Goal: Task Accomplishment & Management: Manage account settings

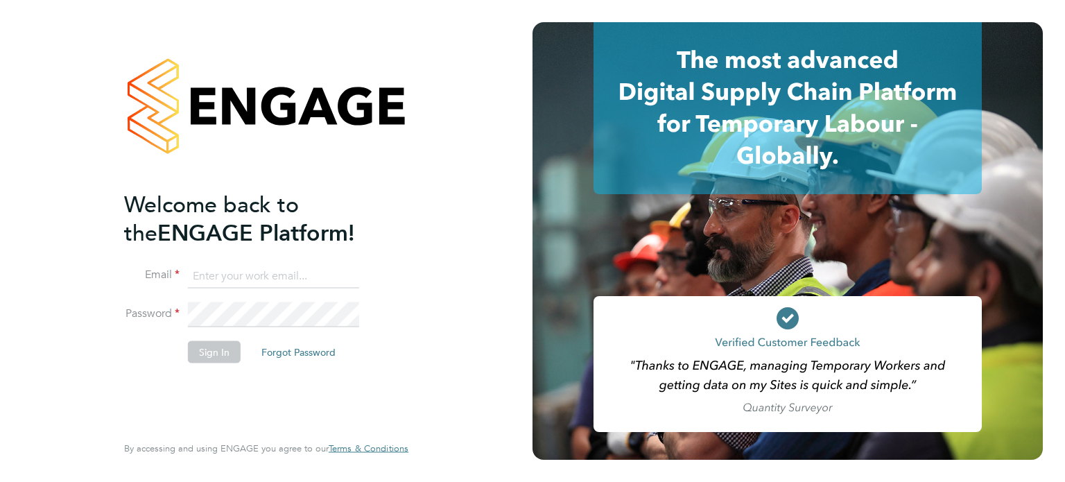
type input "[PERSON_NAME][EMAIL_ADDRESS][PERSON_NAME][DOMAIN_NAME]"
click at [200, 351] on button "Sign In" at bounding box center [214, 351] width 53 height 22
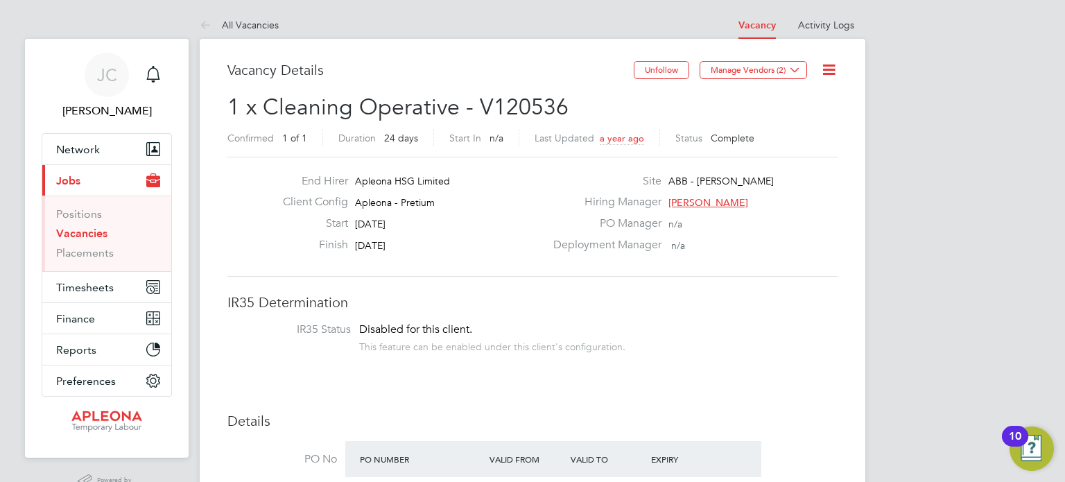
click at [209, 26] on icon at bounding box center [208, 25] width 17 height 17
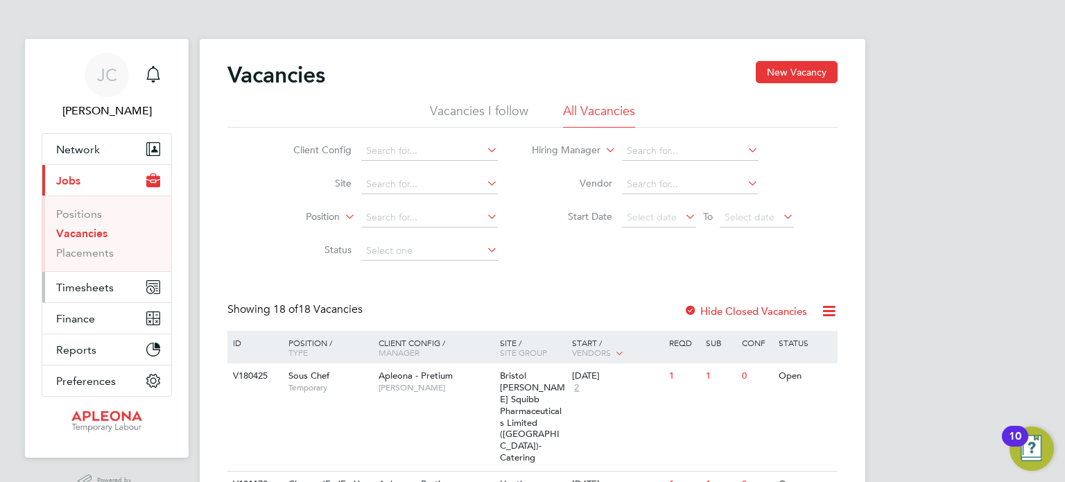
click at [73, 287] on span "Timesheets" at bounding box center [85, 287] width 58 height 13
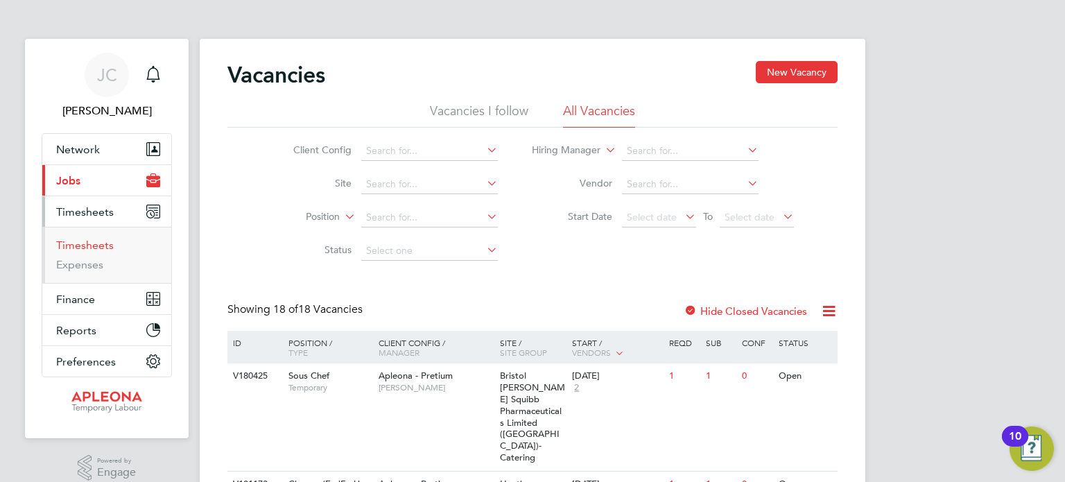
click at [85, 248] on link "Timesheets" at bounding box center [85, 244] width 58 height 13
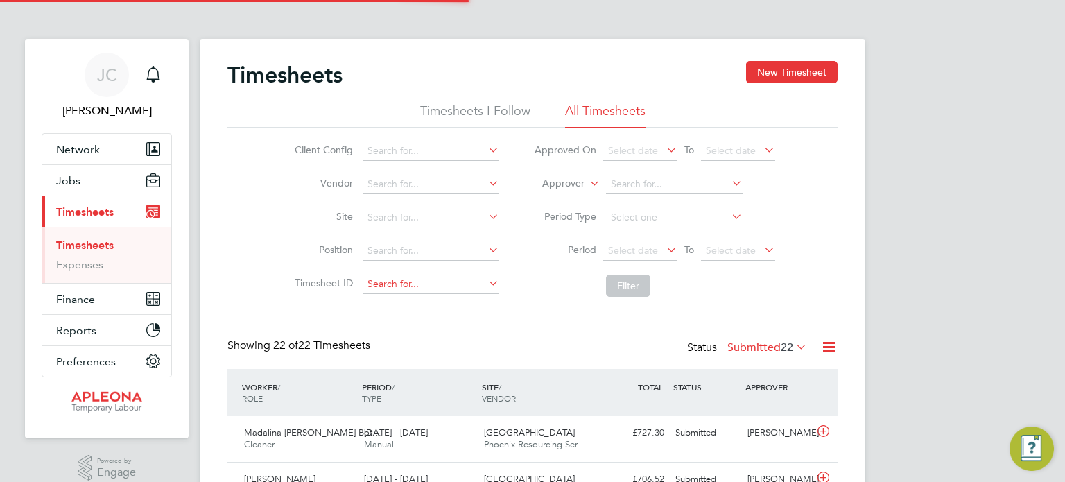
scroll to position [35, 121]
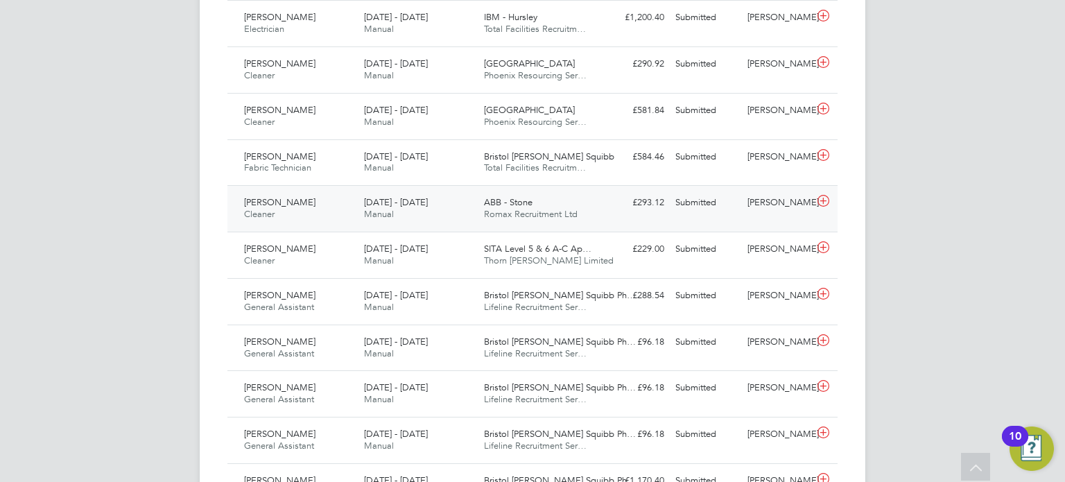
click at [823, 207] on icon at bounding box center [823, 201] width 17 height 11
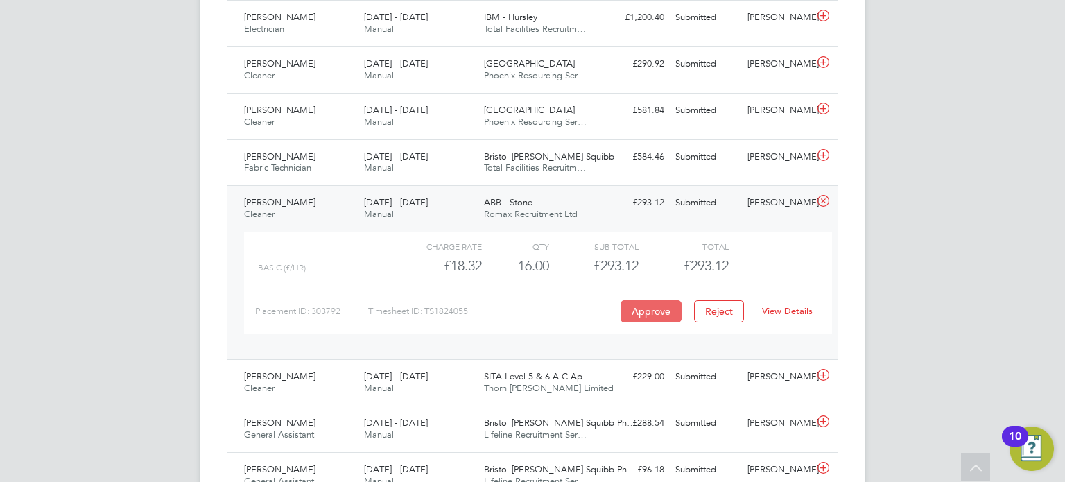
click at [654, 318] on button "Approve" at bounding box center [650, 311] width 61 height 22
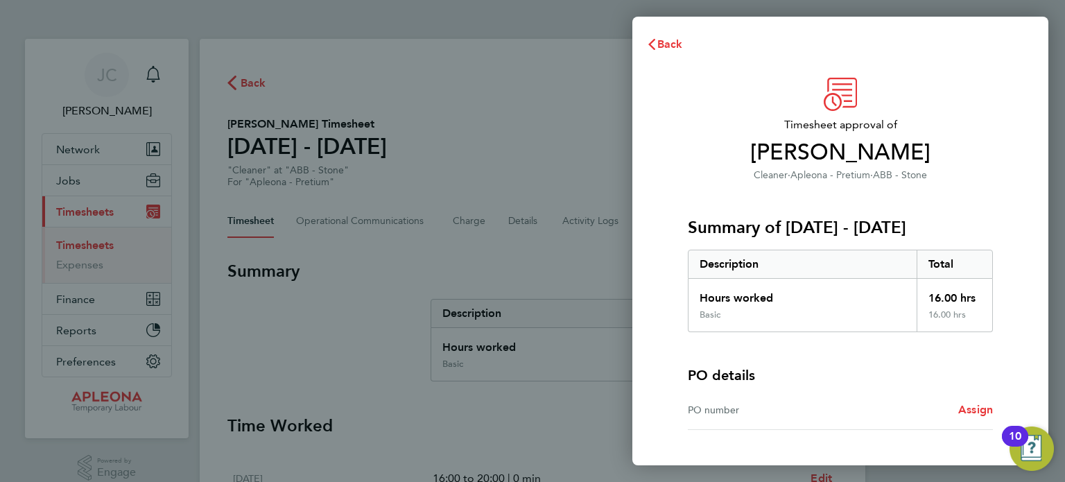
scroll to position [103, 0]
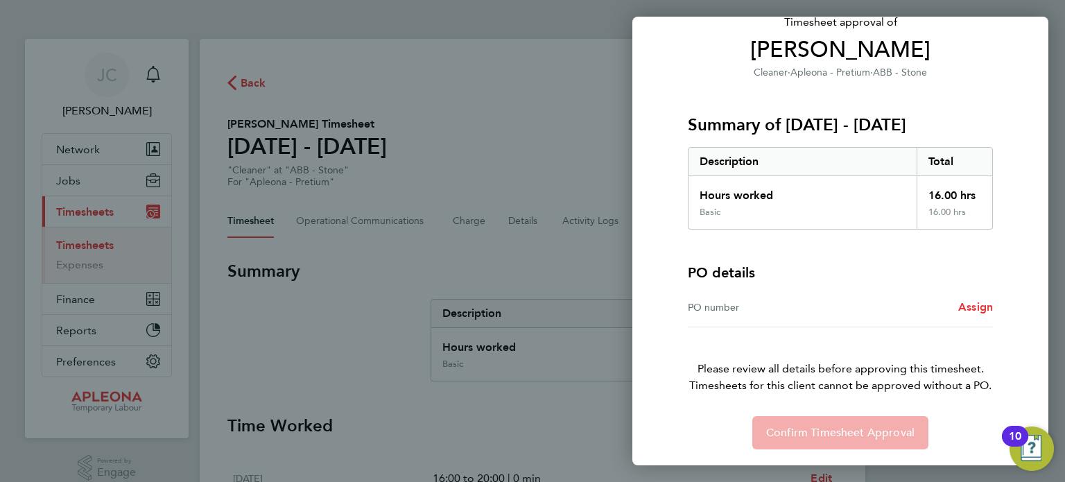
click at [740, 305] on div "PO number" at bounding box center [764, 307] width 153 height 17
click at [982, 309] on span "Assign" at bounding box center [975, 306] width 35 height 13
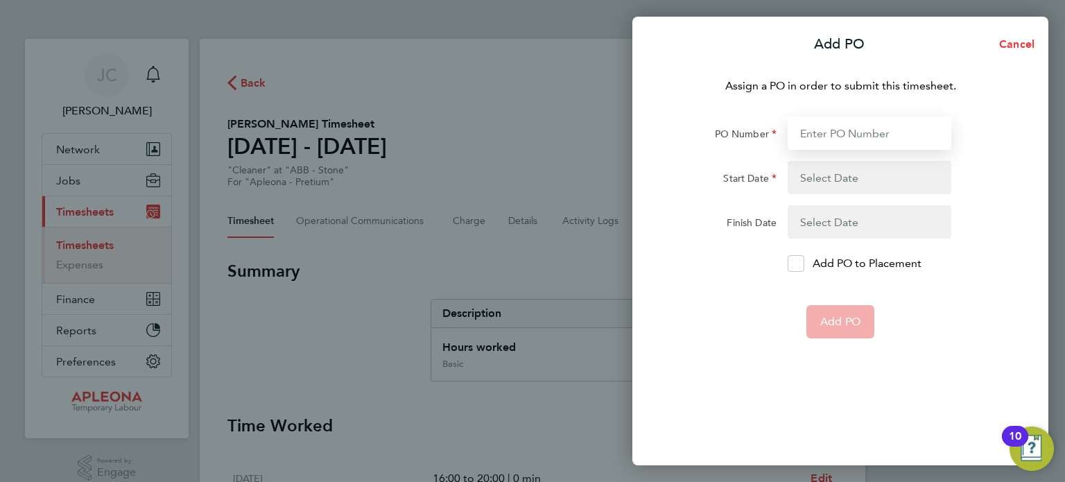
click at [843, 135] on input "PO Number" at bounding box center [870, 132] width 164 height 33
click at [707, 113] on div "Assign a PO in order to submit this timesheet. PO Number Start Date Finish Date…" at bounding box center [840, 263] width 416 height 404
click at [809, 133] on input "PO Number" at bounding box center [870, 132] width 164 height 33
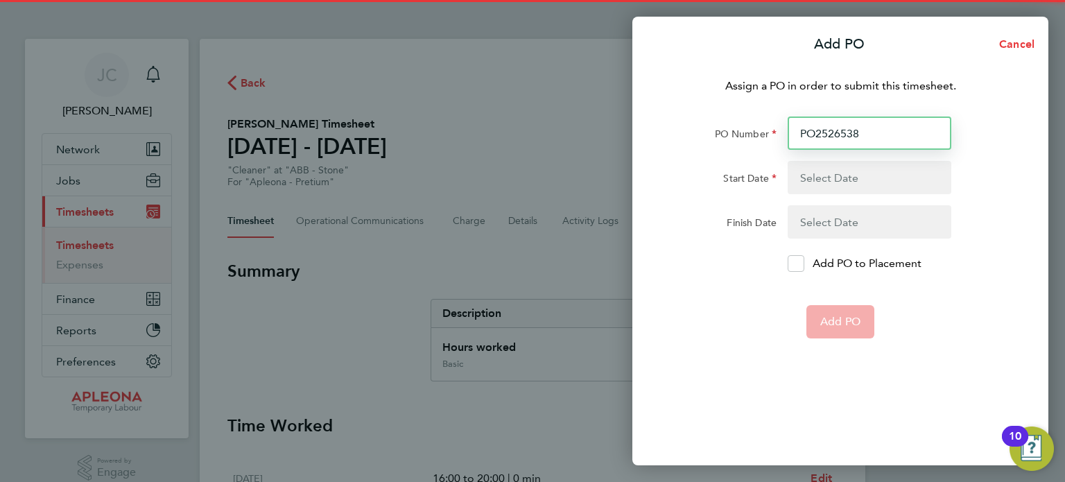
type input "PO2526538"
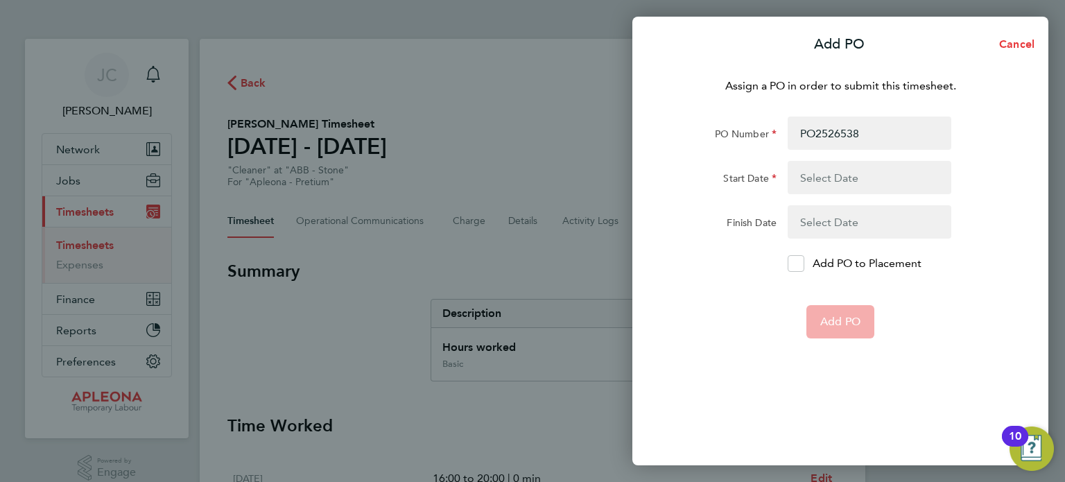
click at [856, 186] on button "button" at bounding box center [870, 177] width 164 height 33
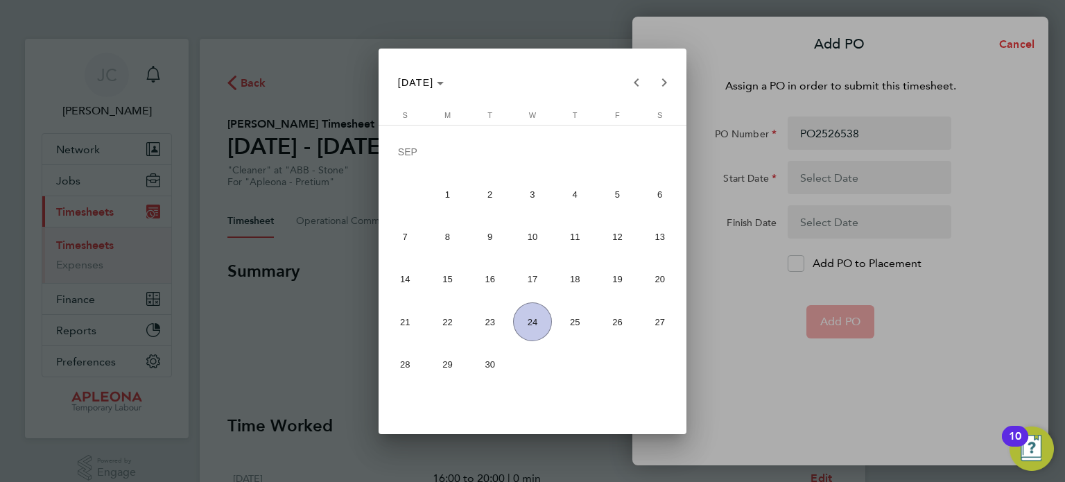
click at [449, 322] on span "22" at bounding box center [447, 321] width 38 height 38
type input "22 Sep 25"
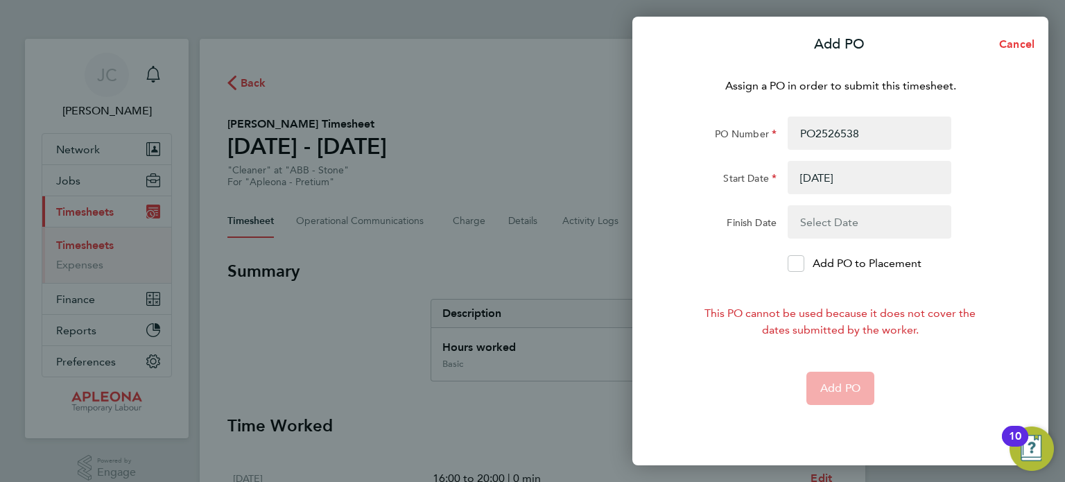
click at [814, 224] on button "button" at bounding box center [870, 221] width 164 height 33
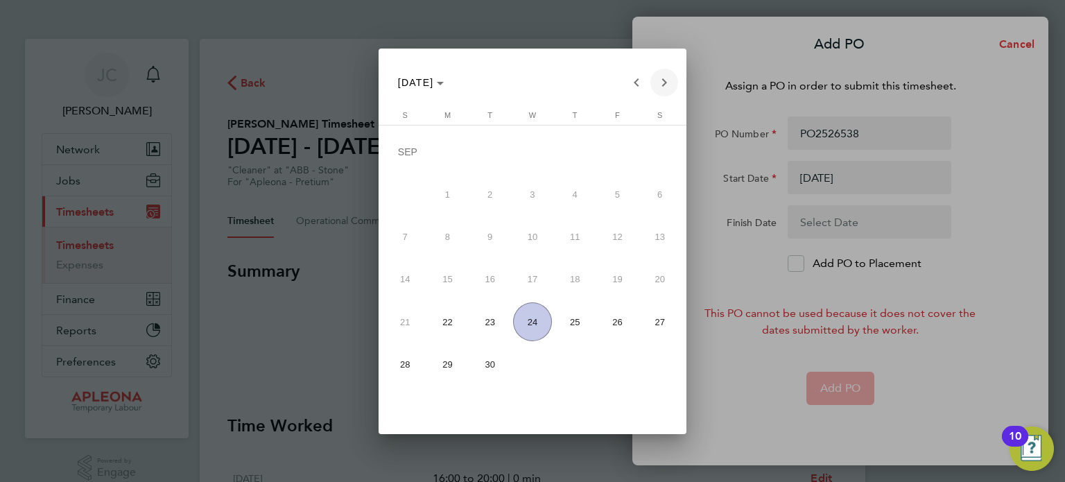
click at [672, 88] on span "Next month" at bounding box center [664, 83] width 28 height 28
click at [607, 321] on span "31" at bounding box center [617, 325] width 38 height 38
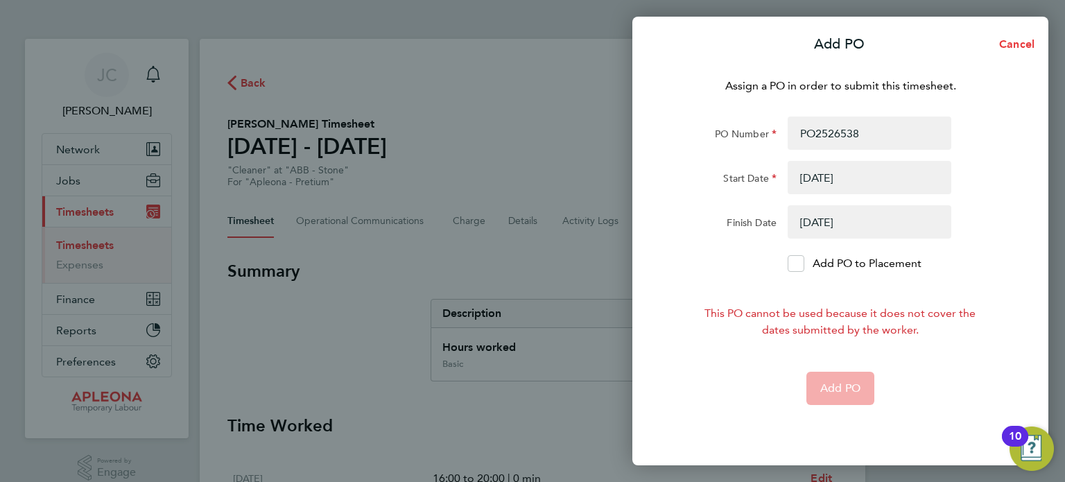
click at [822, 302] on form "PO Number PO2526538 Start Date 22 Sep 25 Finish Date 31 Oct 25 Add PO to Placem…" at bounding box center [840, 260] width 338 height 288
click at [837, 226] on button "button" at bounding box center [870, 221] width 164 height 33
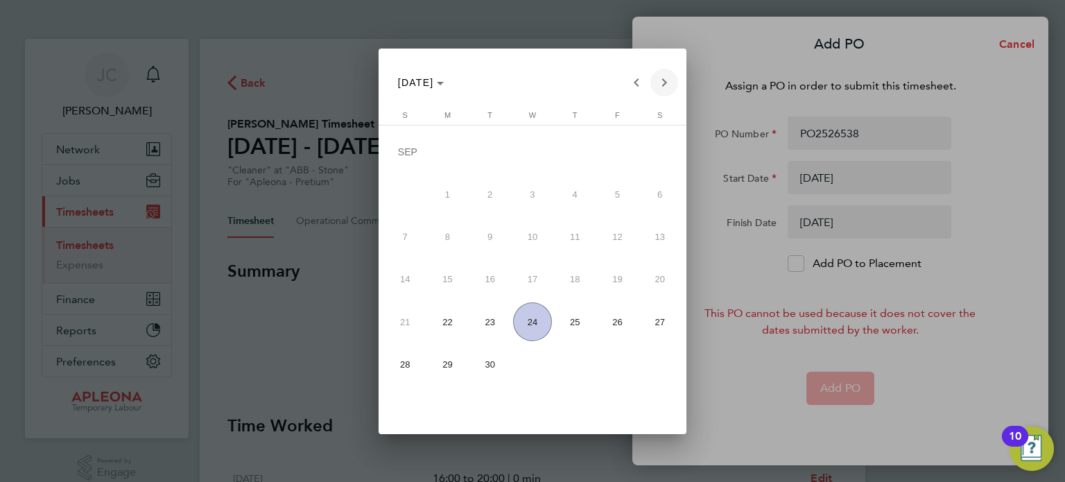
click at [668, 81] on span "Next month" at bounding box center [664, 83] width 28 height 28
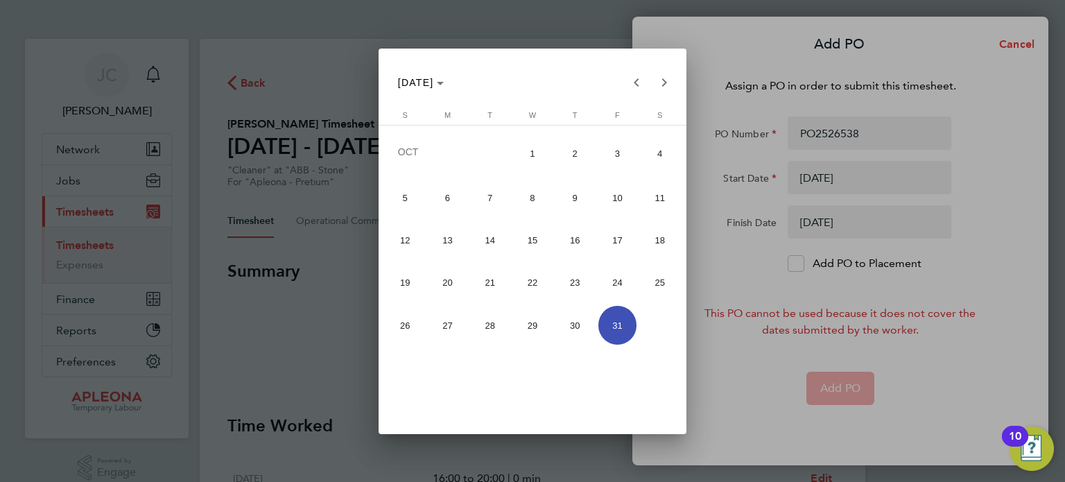
click at [652, 243] on span "18" at bounding box center [660, 240] width 38 height 38
type input "18 Oct 25"
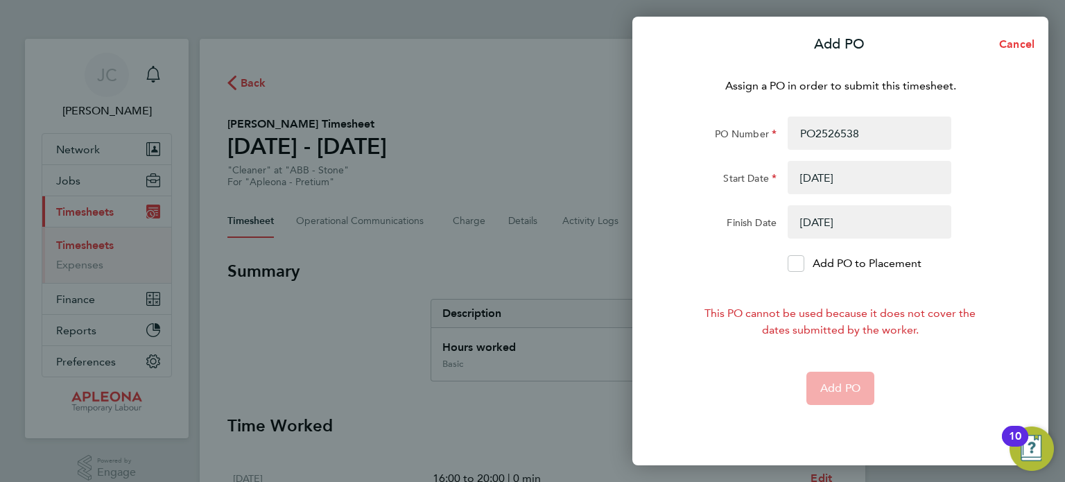
click at [832, 304] on form "PO Number PO2526538 Start Date 22 Sep 25 Finish Date 18 Oct 25 Add PO to Placem…" at bounding box center [840, 260] width 338 height 288
click at [795, 271] on div at bounding box center [796, 263] width 17 height 17
click at [801, 263] on input "Add PO to Placement" at bounding box center [801, 263] width 0 height 0
click at [793, 266] on icon at bounding box center [796, 263] width 10 height 9
click at [801, 263] on input "Add PO to Placement" at bounding box center [801, 263] width 0 height 0
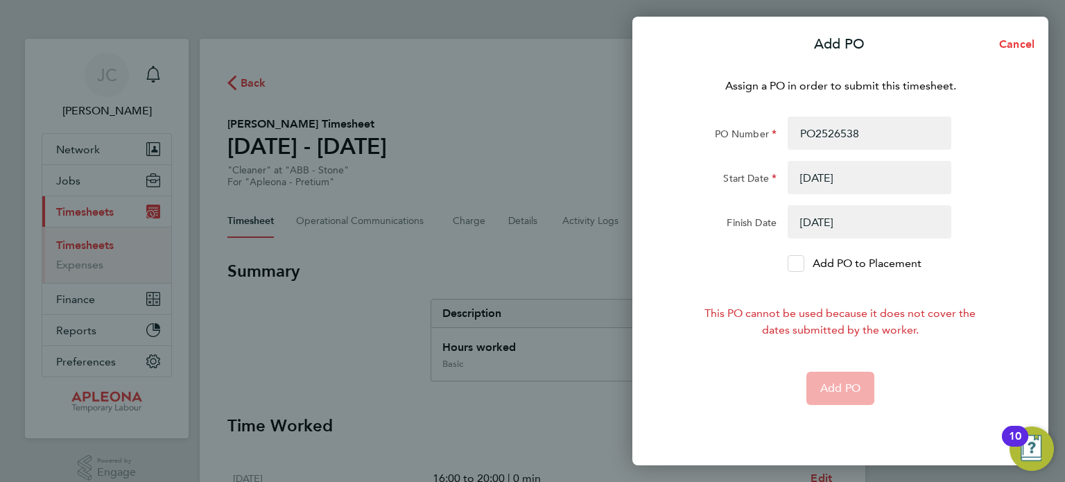
click at [806, 178] on button "button" at bounding box center [870, 177] width 164 height 33
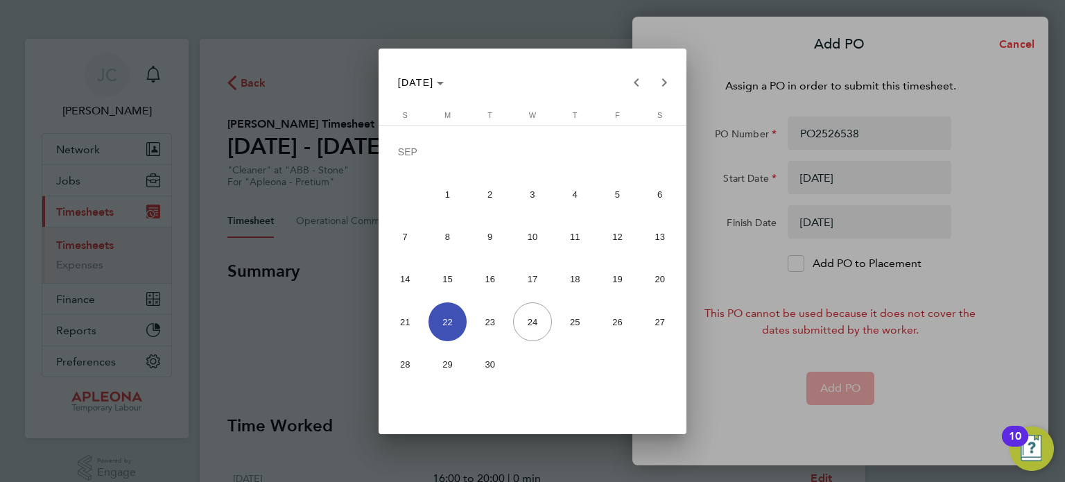
click at [449, 318] on span "22" at bounding box center [447, 321] width 38 height 38
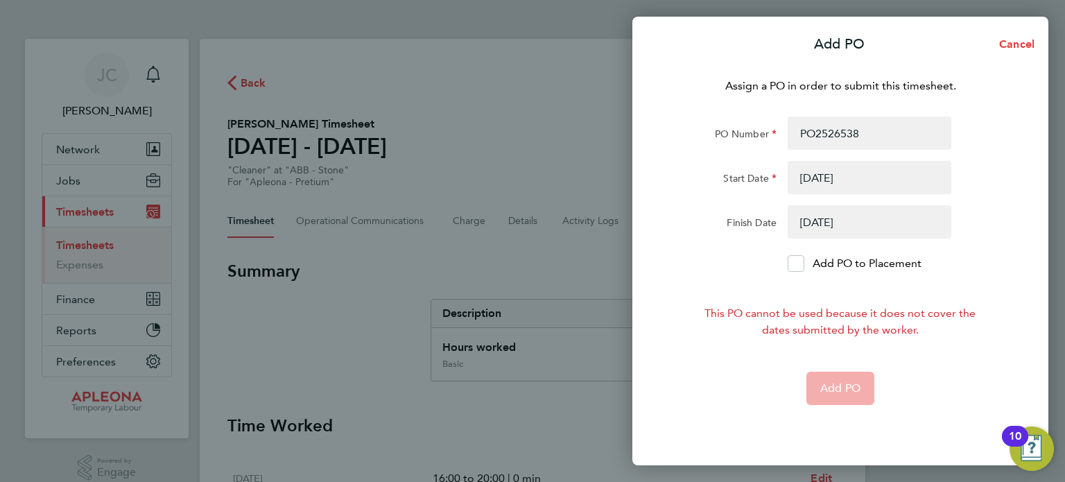
click at [852, 217] on button "button" at bounding box center [870, 221] width 164 height 33
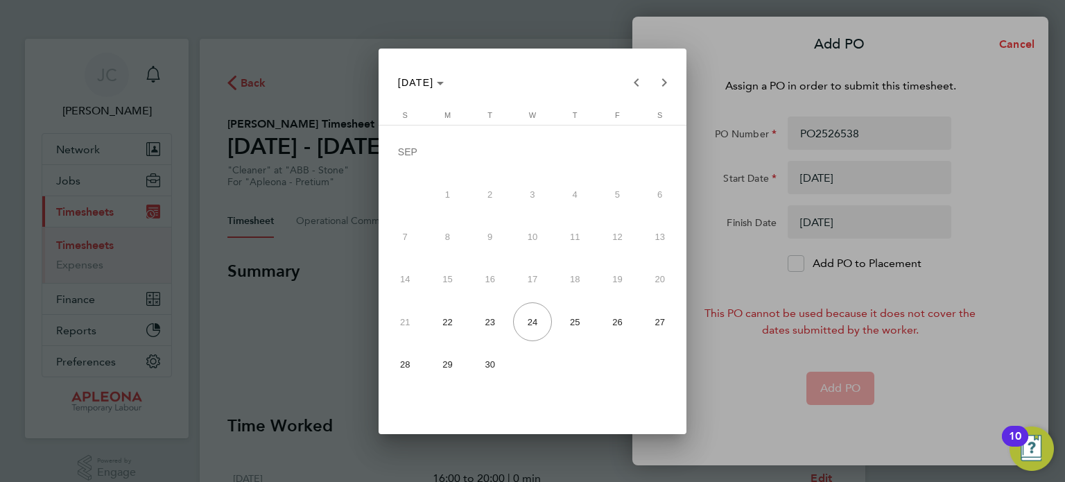
click at [752, 367] on div at bounding box center [532, 241] width 1065 height 482
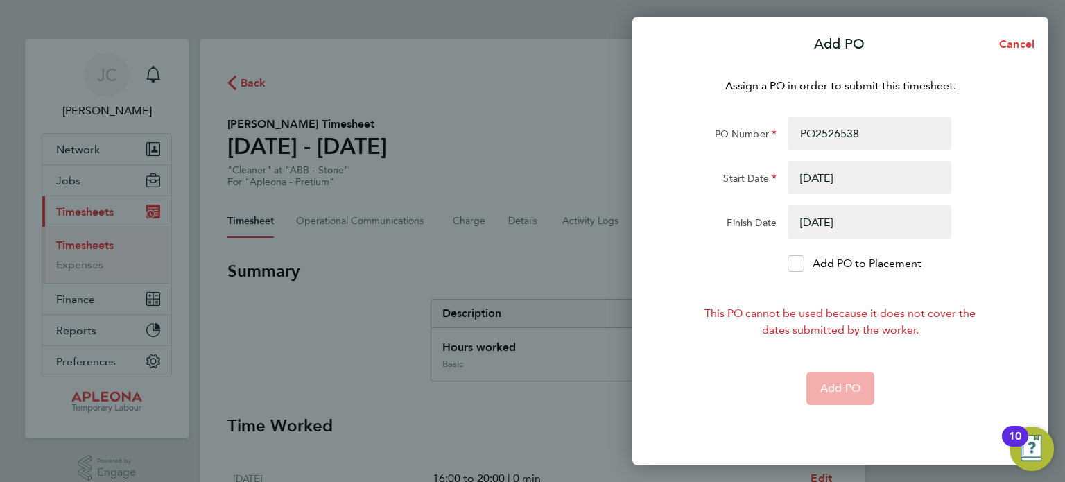
click at [830, 181] on button "button" at bounding box center [870, 177] width 164 height 33
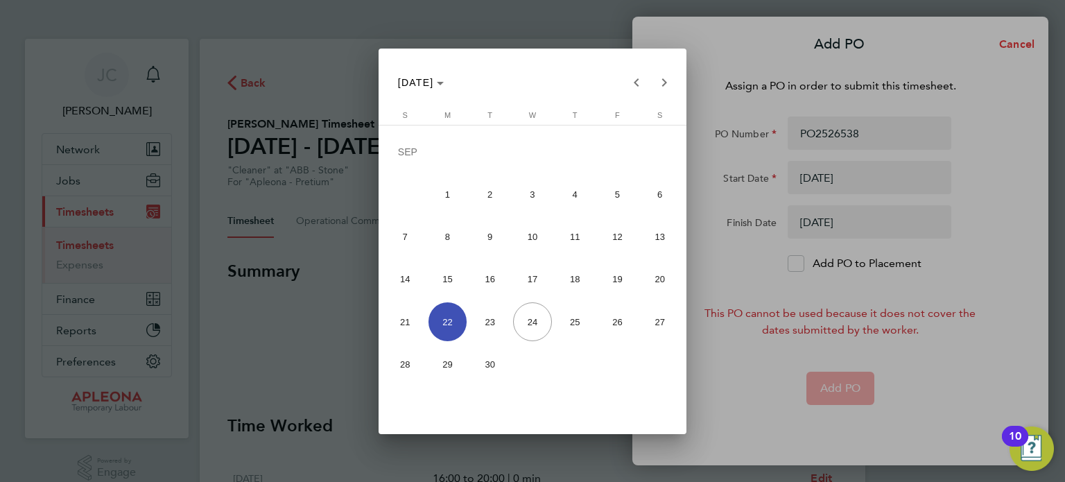
click at [450, 274] on span "15" at bounding box center [447, 279] width 38 height 38
type input "15 Sep 25"
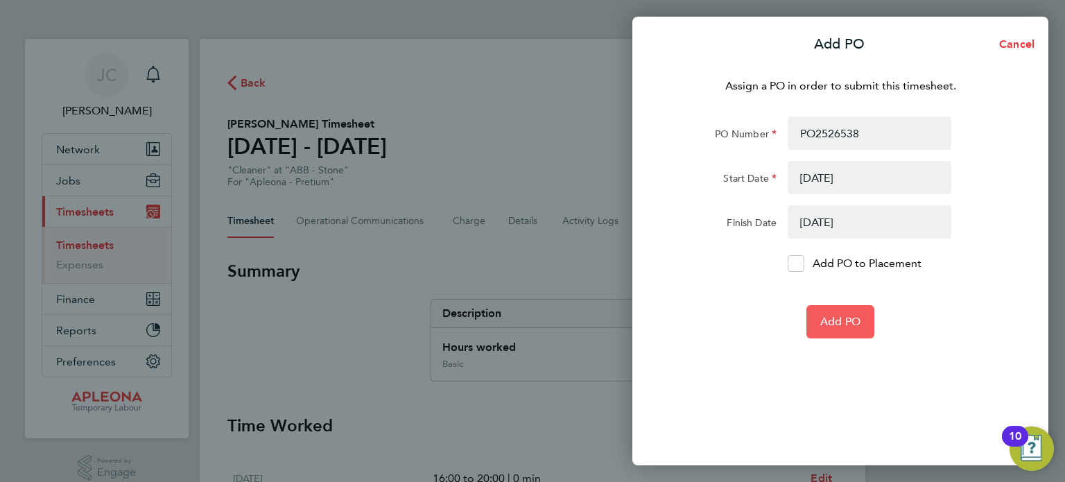
click at [833, 321] on span "Add PO" at bounding box center [840, 322] width 40 height 14
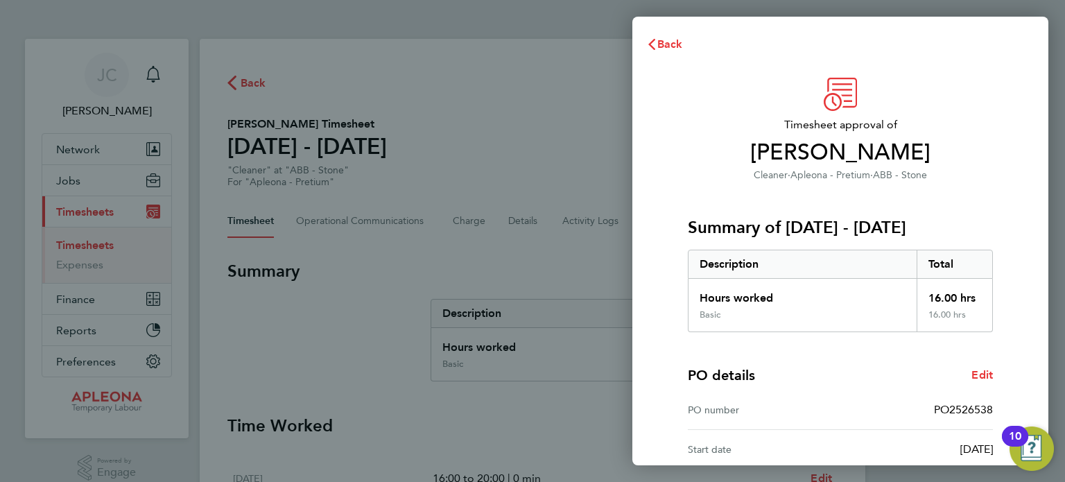
scroll to position [181, 0]
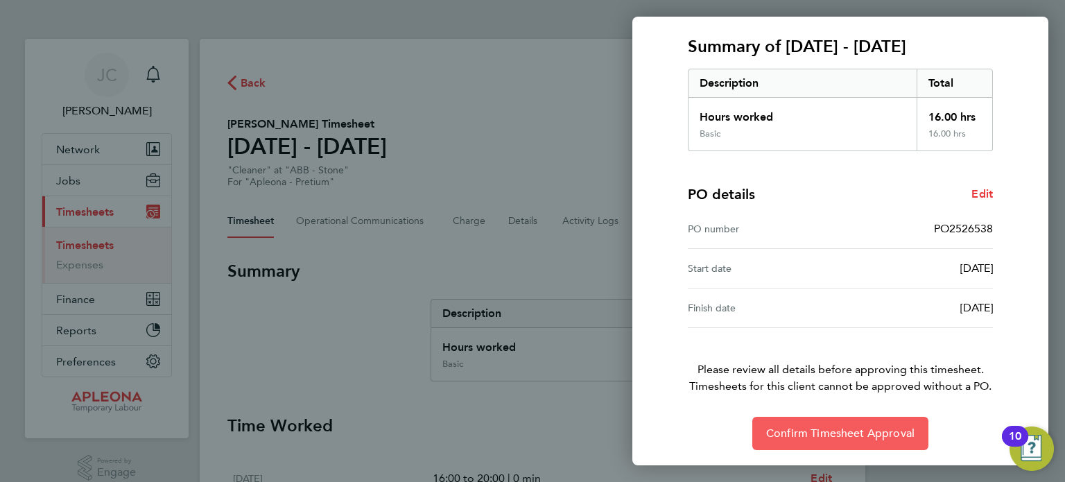
click at [836, 426] on span "Confirm Timesheet Approval" at bounding box center [840, 433] width 148 height 14
